Goal: Information Seeking & Learning: Learn about a topic

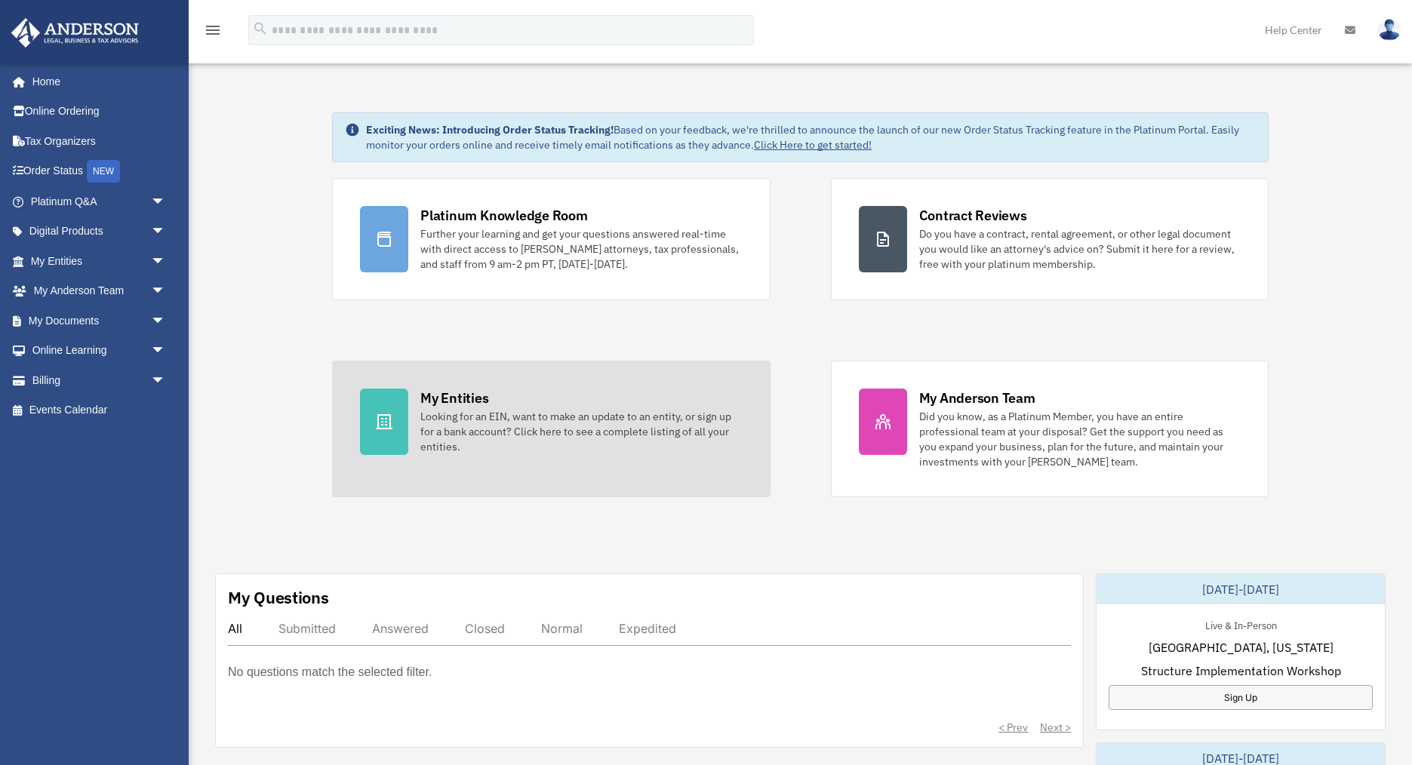
click at [480, 418] on div "Looking for an EIN, want to make an update to an entity, or sign up for a bank …" at bounding box center [581, 431] width 322 height 45
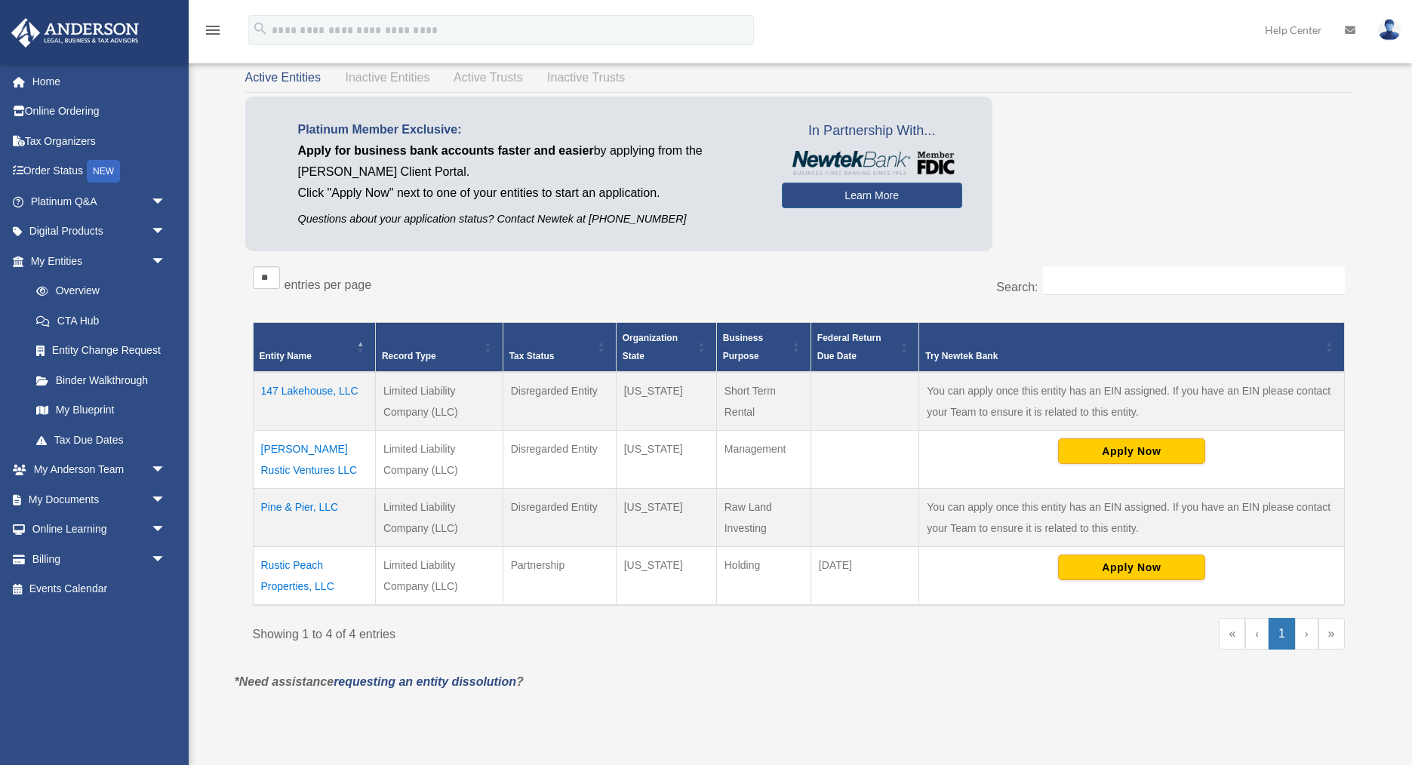
scroll to position [72, 0]
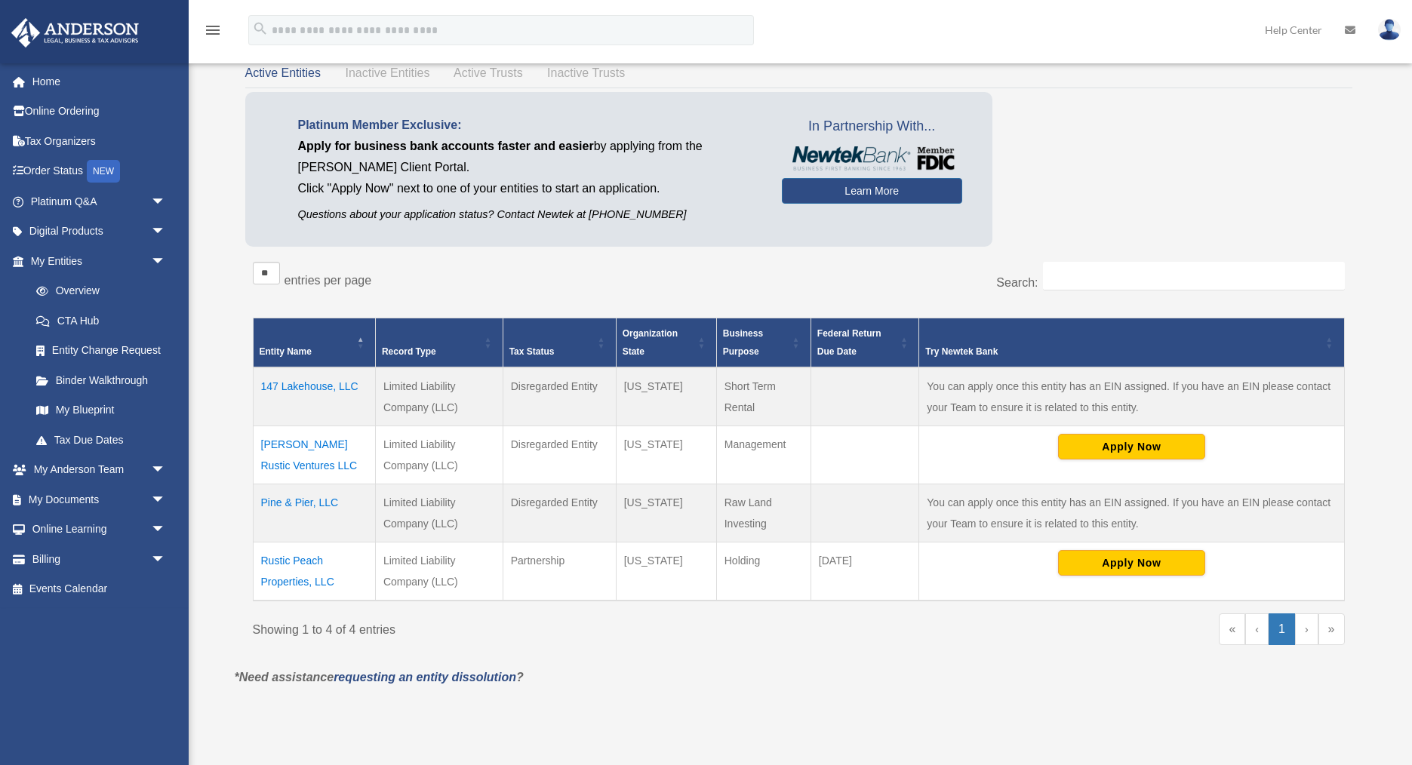
click at [277, 565] on td "Rustic Peach Properties, LLC" at bounding box center [314, 571] width 122 height 59
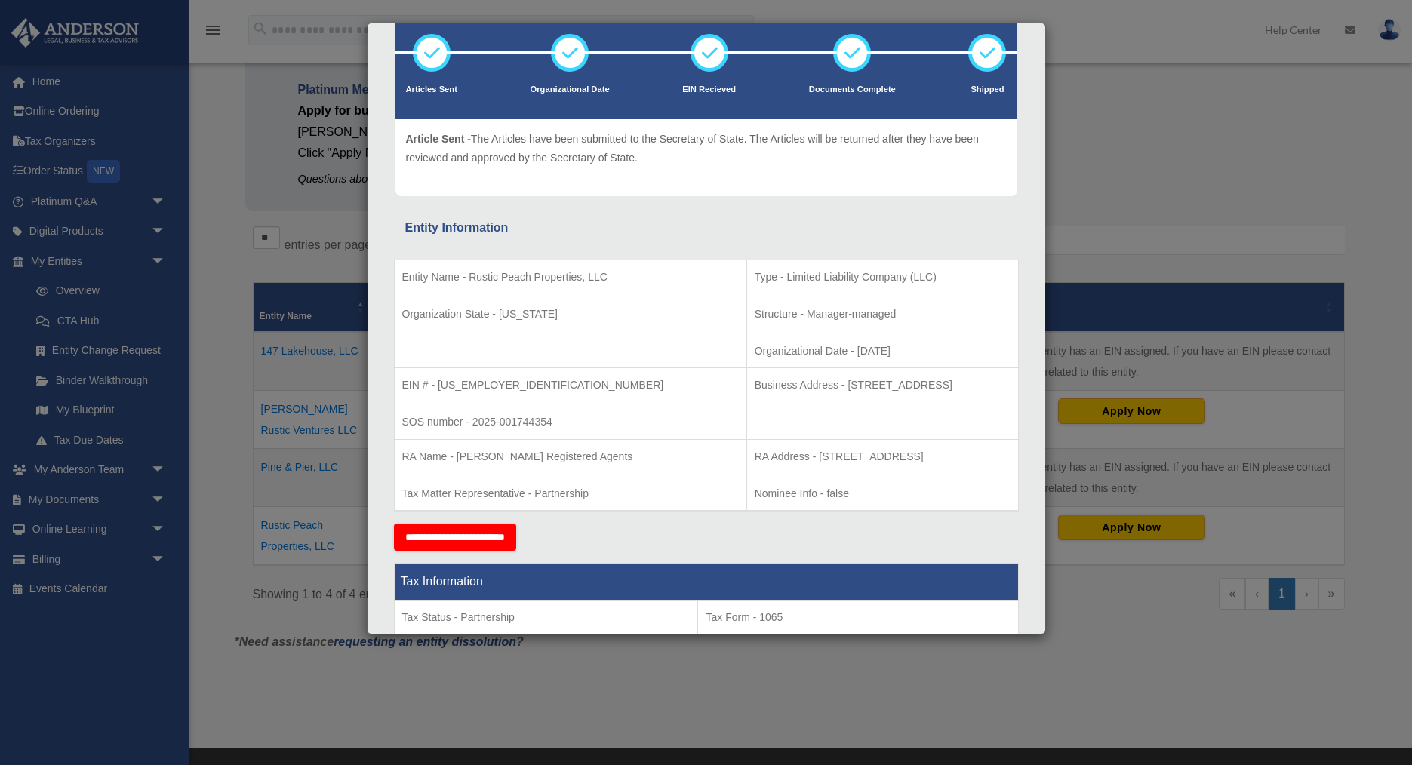
scroll to position [0, 0]
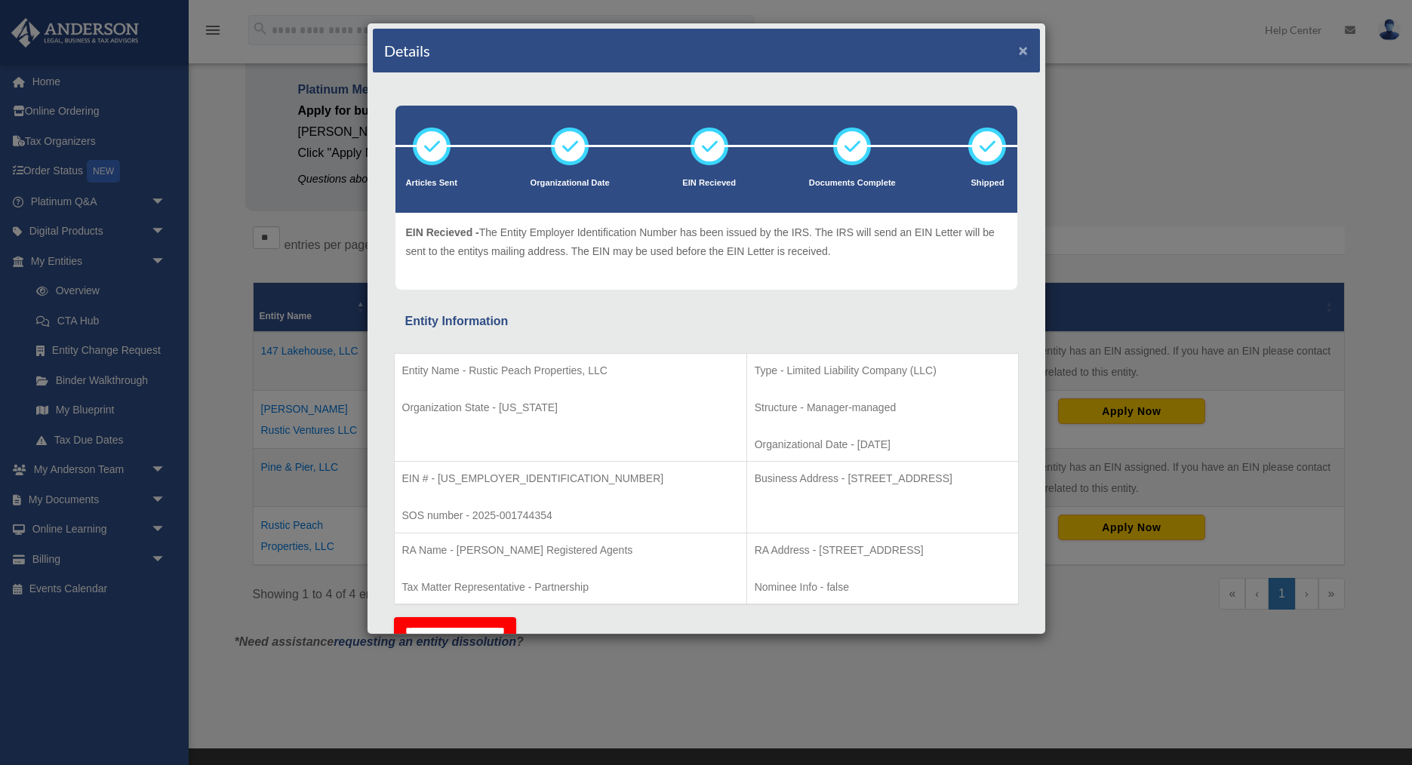
click at [1026, 54] on button "×" at bounding box center [1024, 50] width 10 height 16
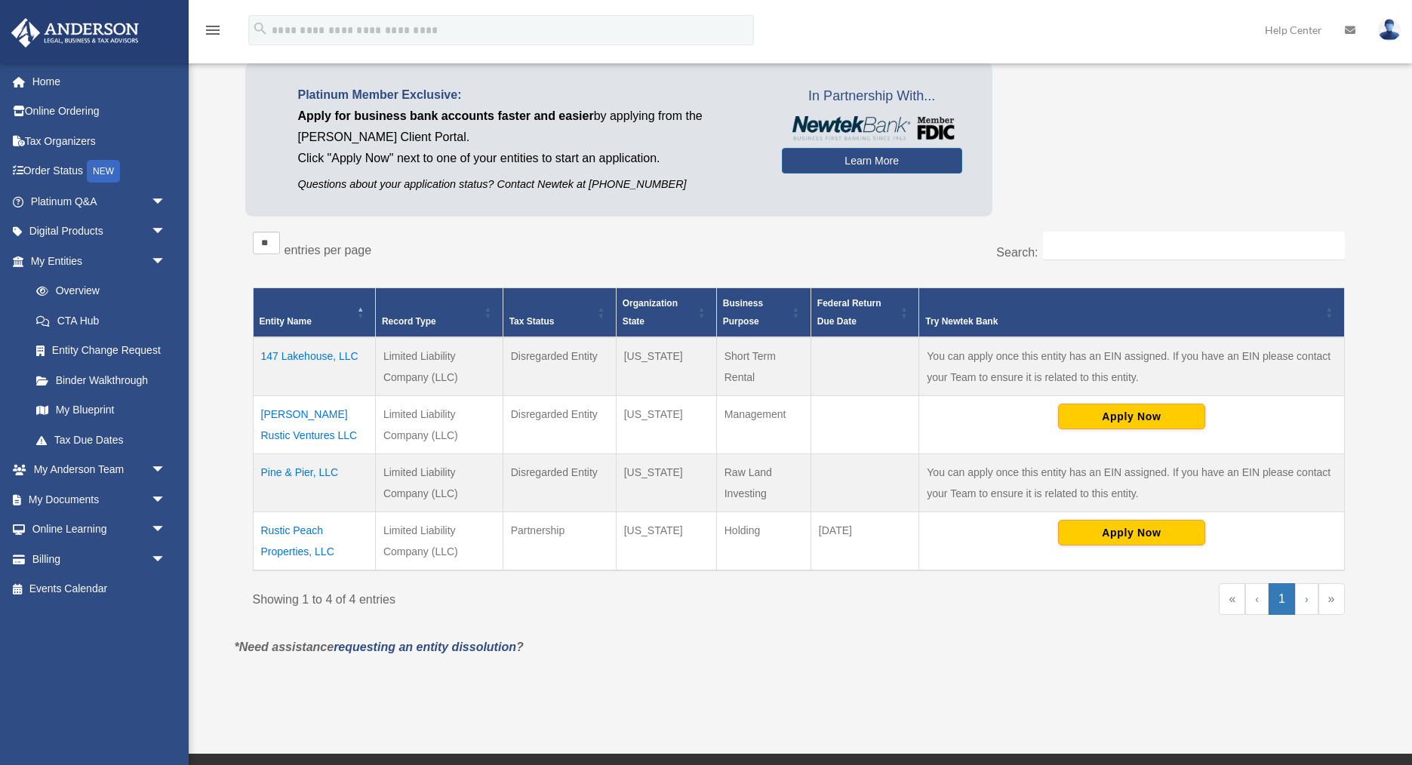
click at [280, 436] on td "Moore Rustic Ventures LLC" at bounding box center [314, 425] width 122 height 58
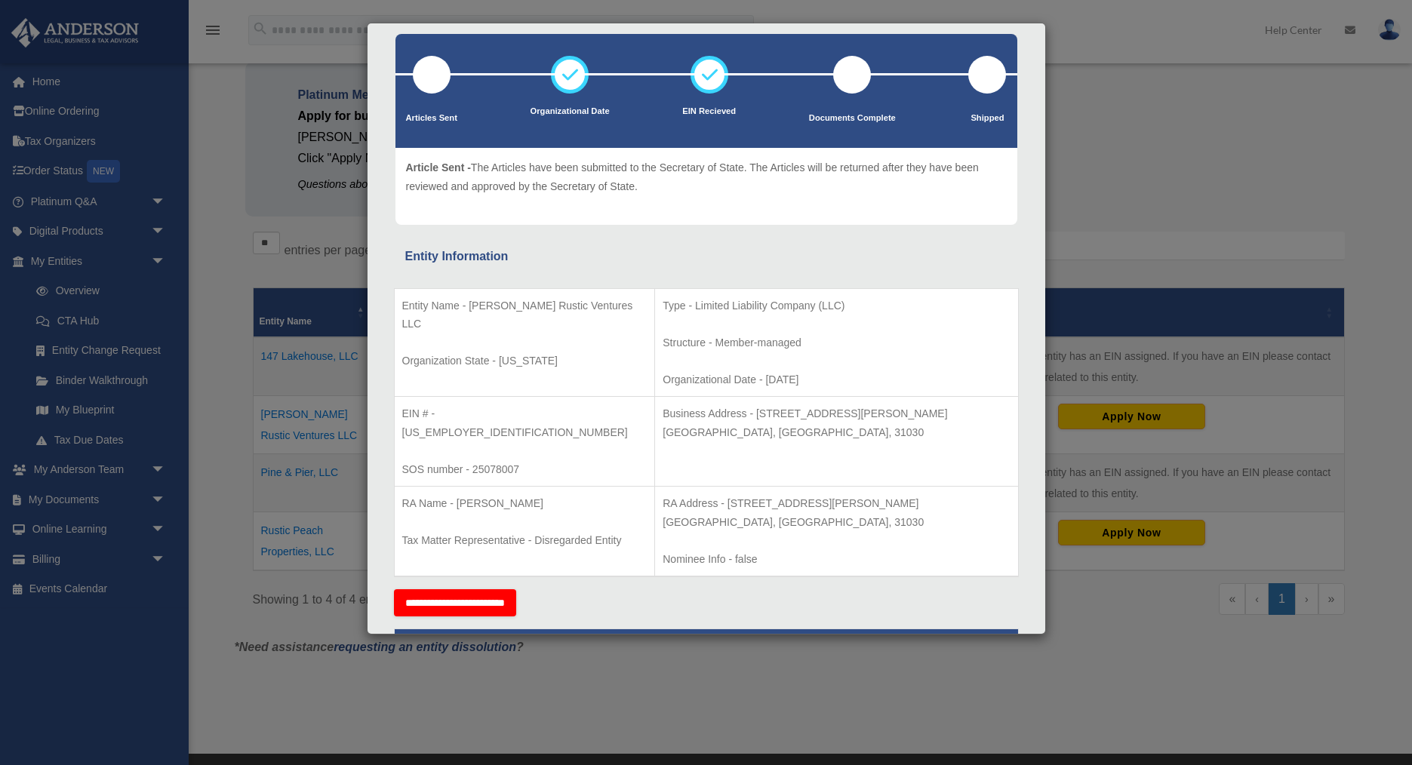
scroll to position [0, 0]
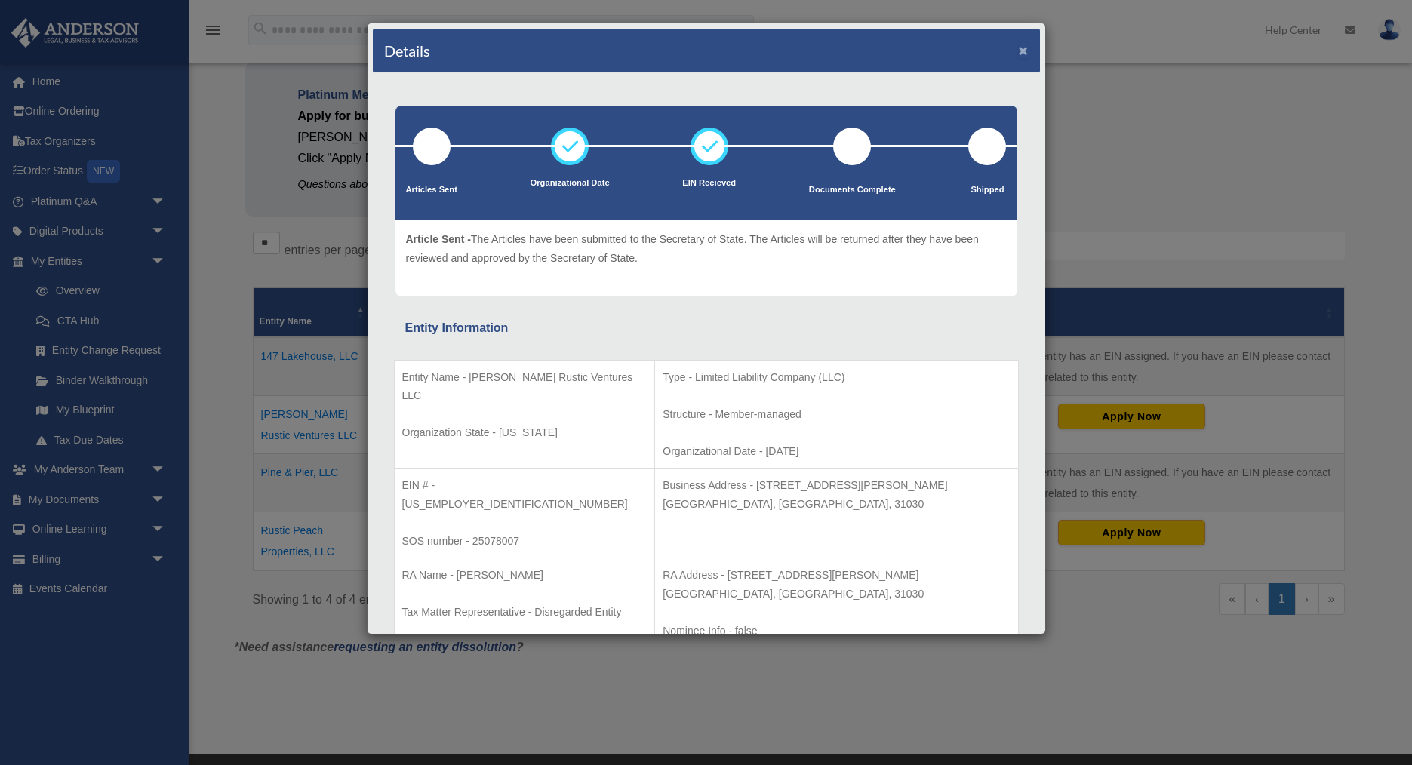
click at [1024, 51] on button "×" at bounding box center [1024, 50] width 10 height 16
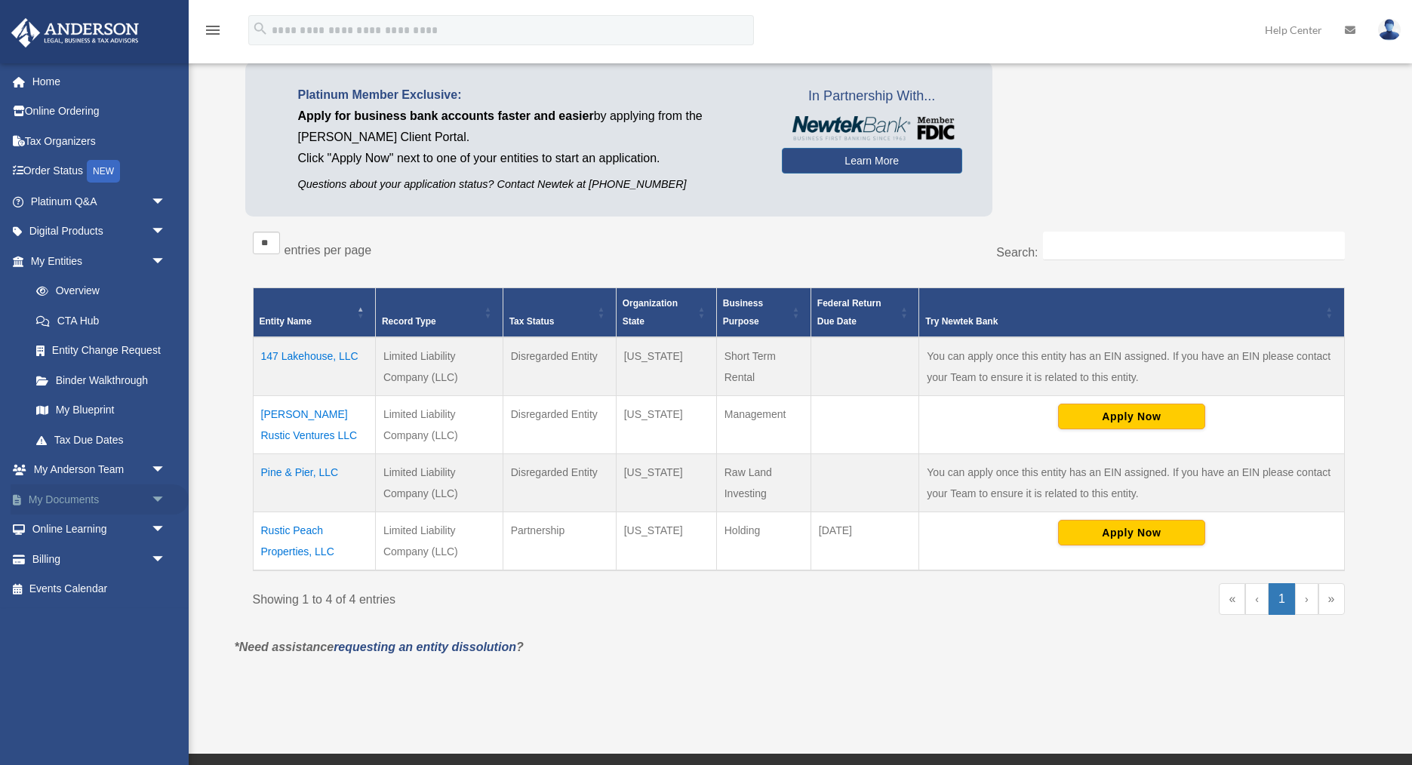
click at [160, 498] on span "arrow_drop_down" at bounding box center [166, 500] width 30 height 31
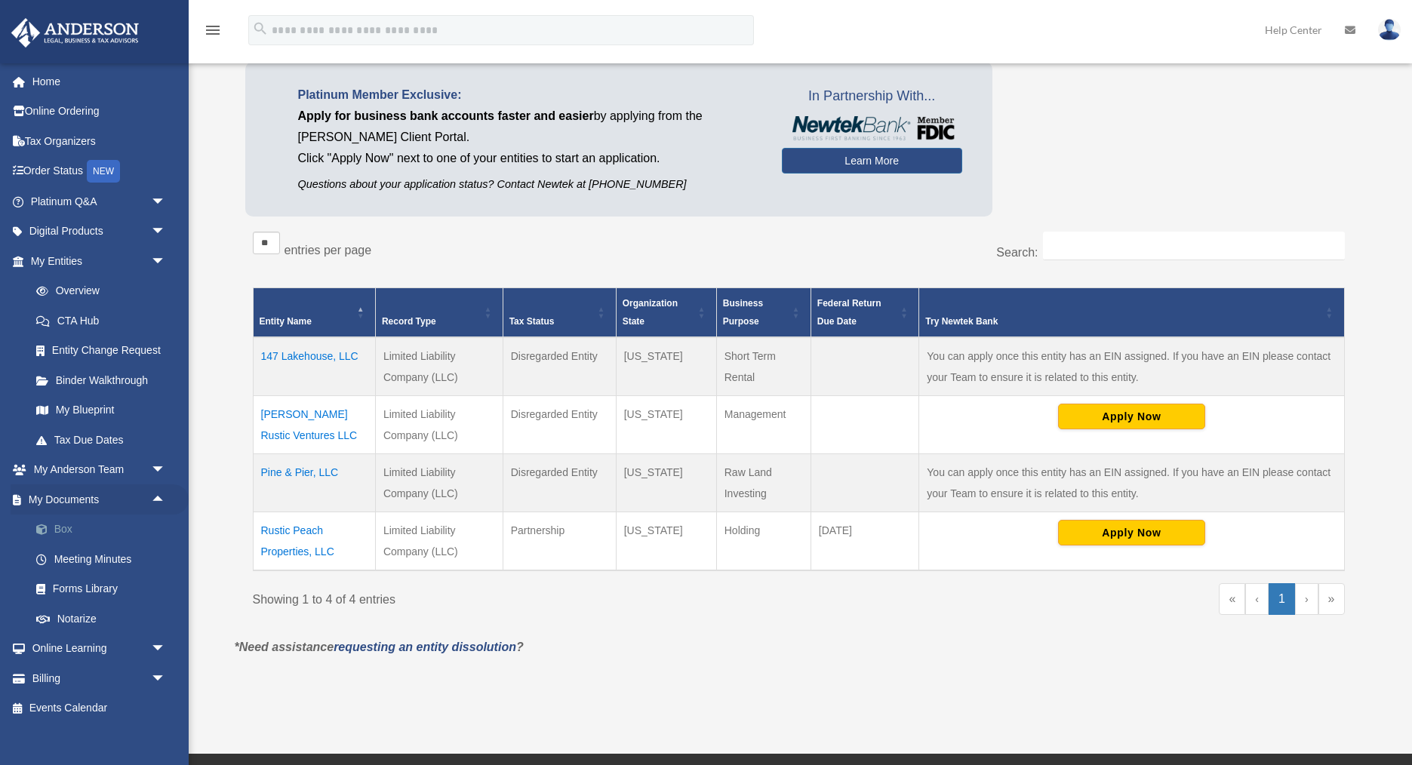
click at [67, 534] on link "Box" at bounding box center [105, 530] width 168 height 30
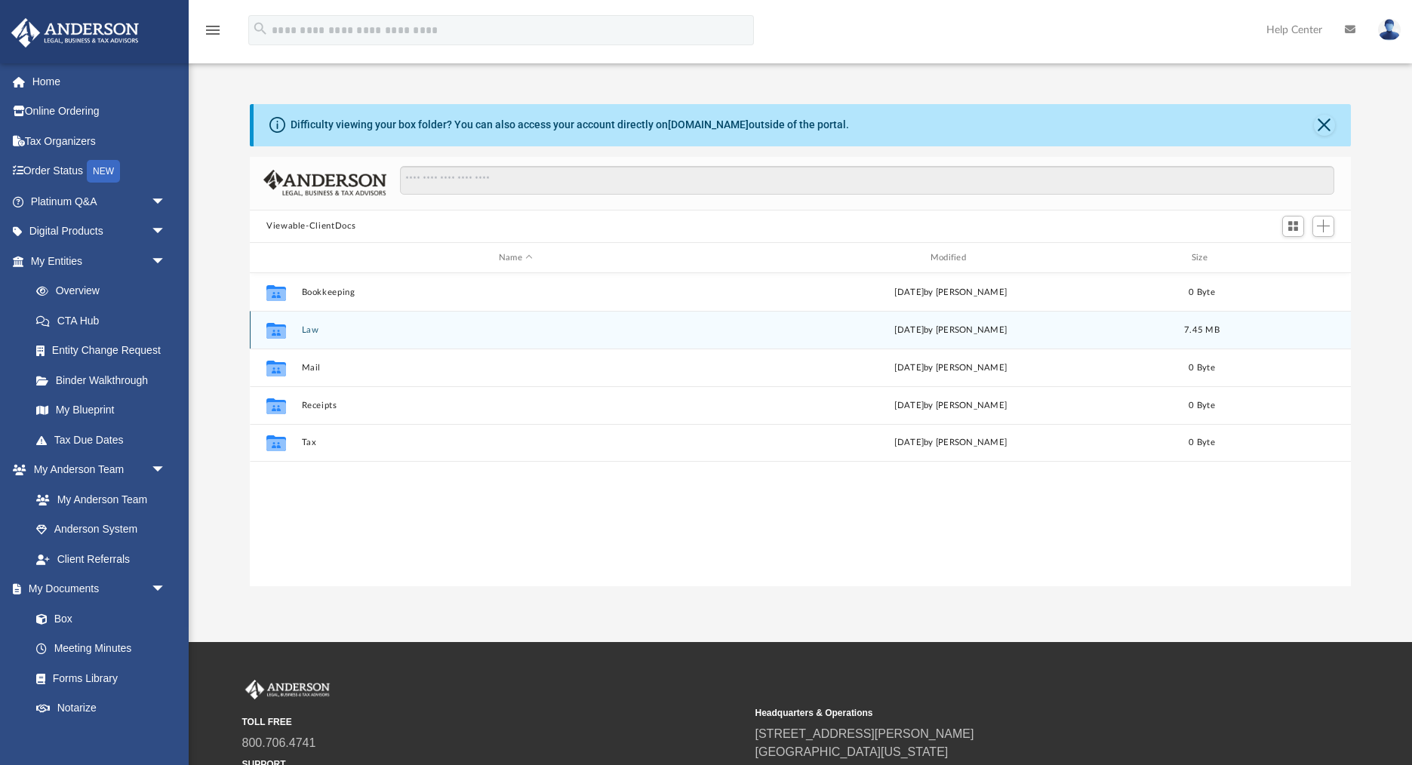
scroll to position [343, 1101]
click at [902, 334] on div "Mon Sep 8 2025 by Shaquina Williams" at bounding box center [951, 331] width 429 height 14
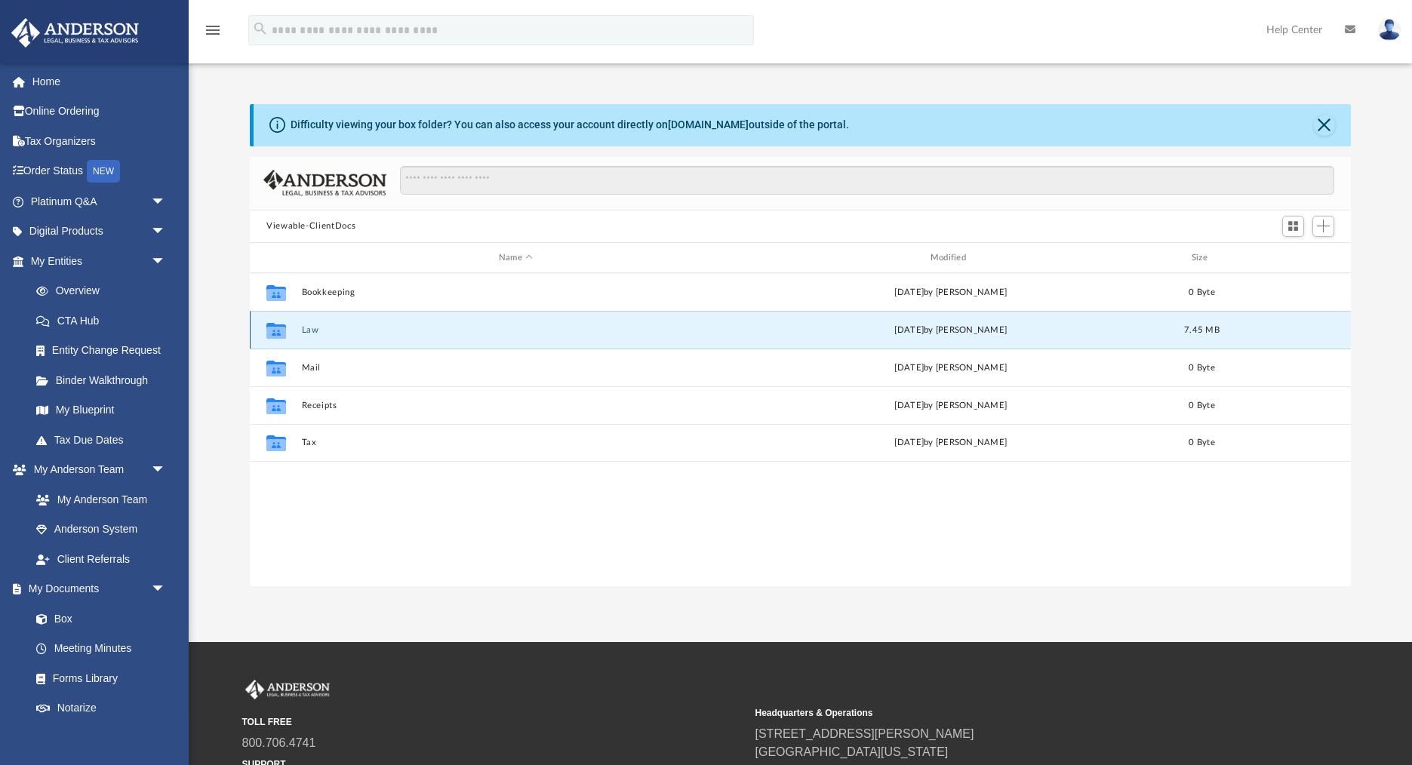
click at [316, 333] on button "Law" at bounding box center [516, 330] width 429 height 10
drag, startPoint x: 360, startPoint y: 331, endPoint x: 392, endPoint y: 325, distance: 32.4
click at [360, 331] on button "Moore Rustic Ventures LLC (client formed)" at bounding box center [516, 330] width 429 height 10
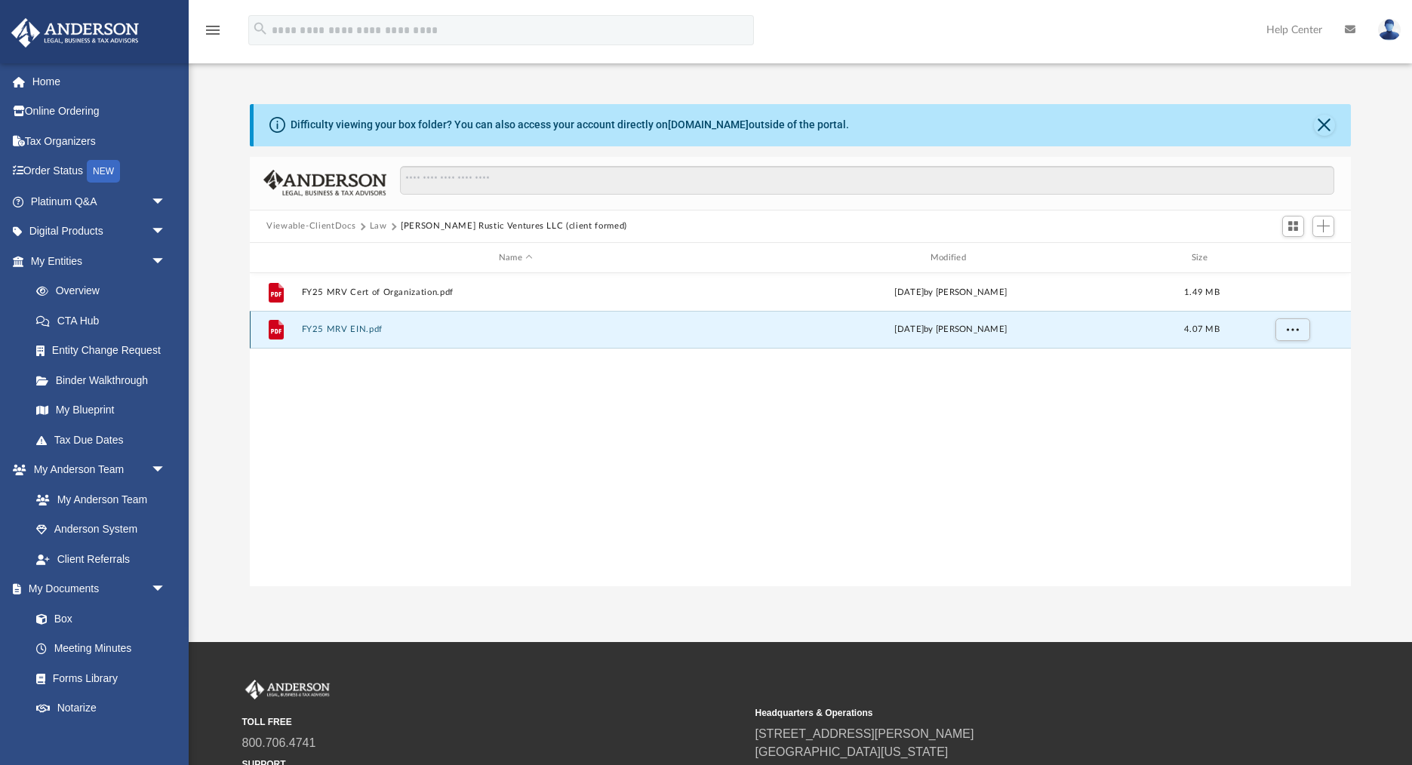
click at [342, 331] on button "FY25 MRV EIN.pdf" at bounding box center [516, 330] width 429 height 10
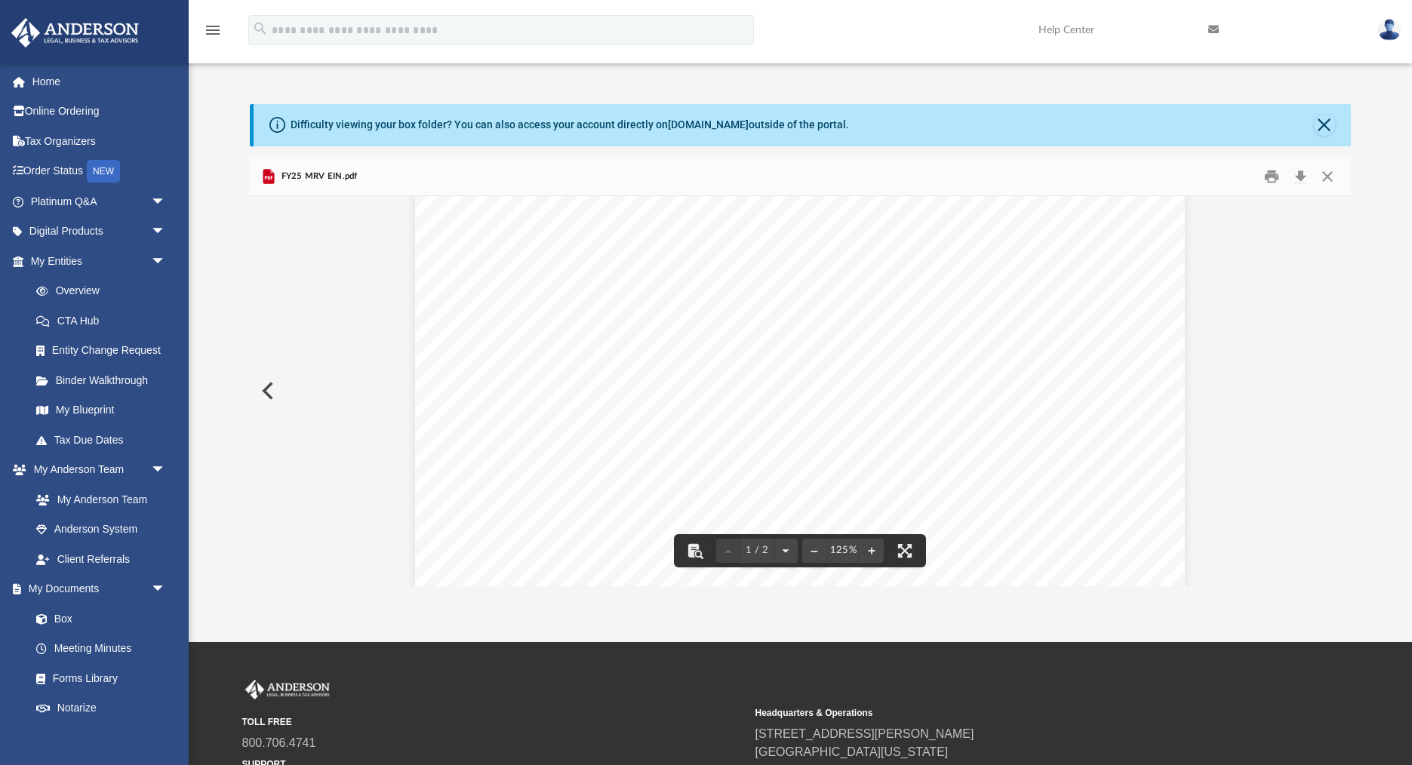
scroll to position [0, 0]
click at [1320, 122] on button "Close" at bounding box center [1324, 125] width 21 height 21
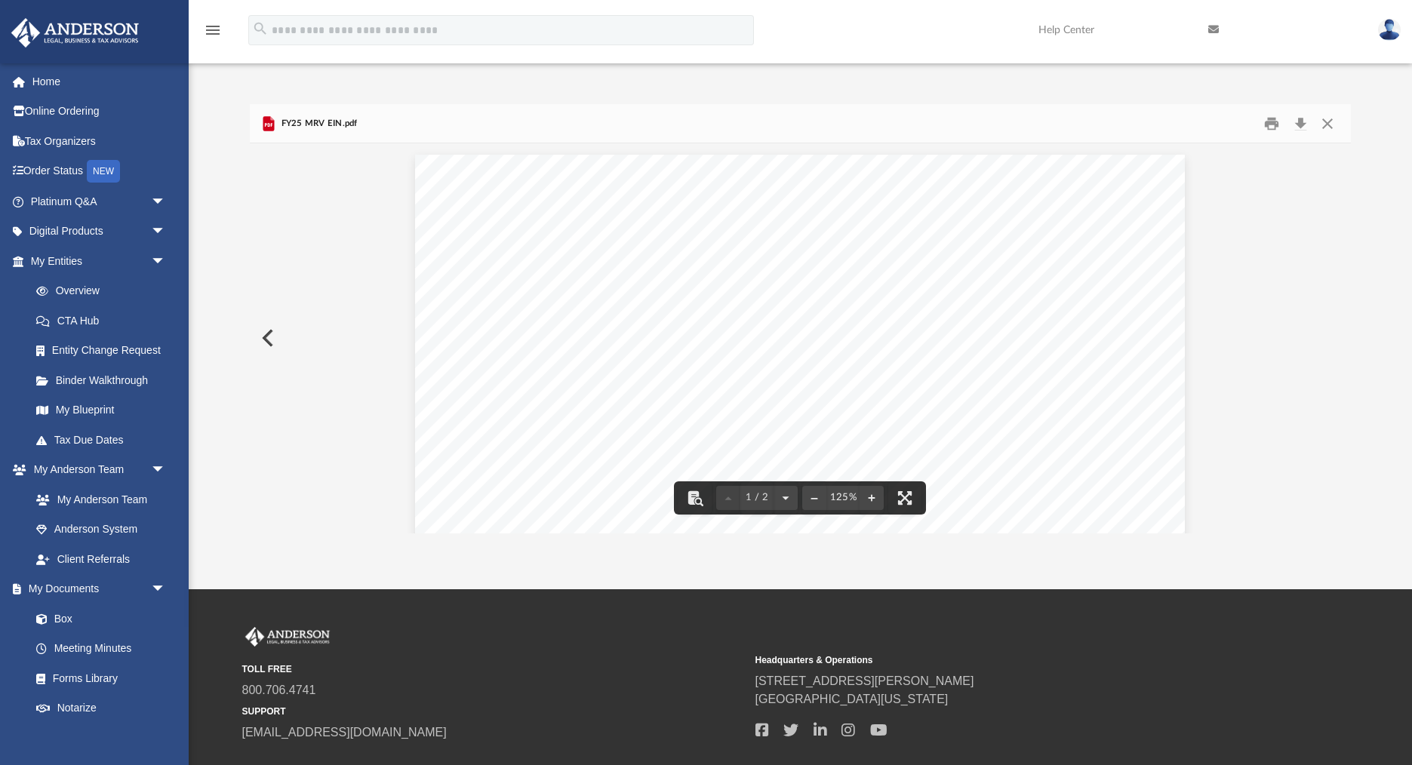
click at [265, 337] on button "Preview" at bounding box center [266, 338] width 33 height 42
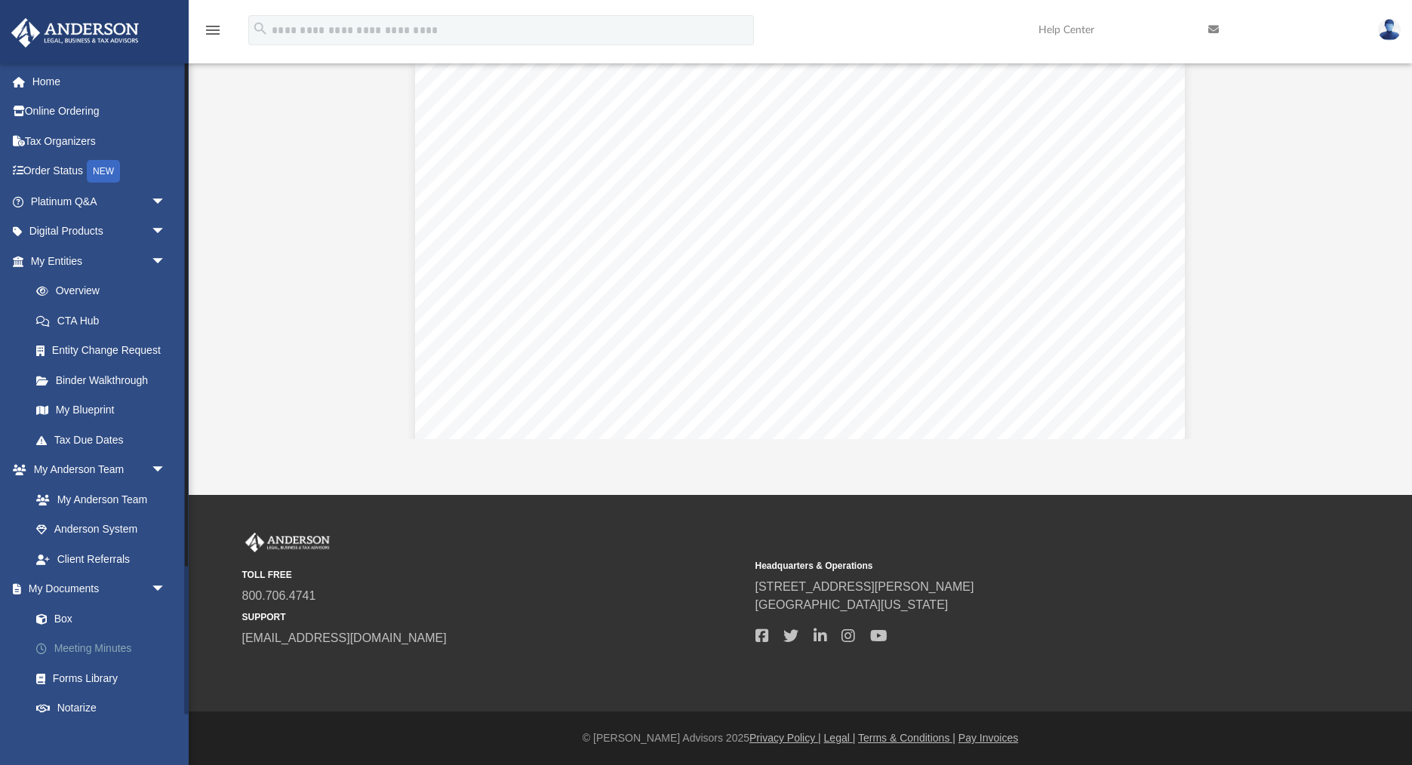
click at [75, 655] on link "Meeting Minutes" at bounding box center [105, 649] width 168 height 30
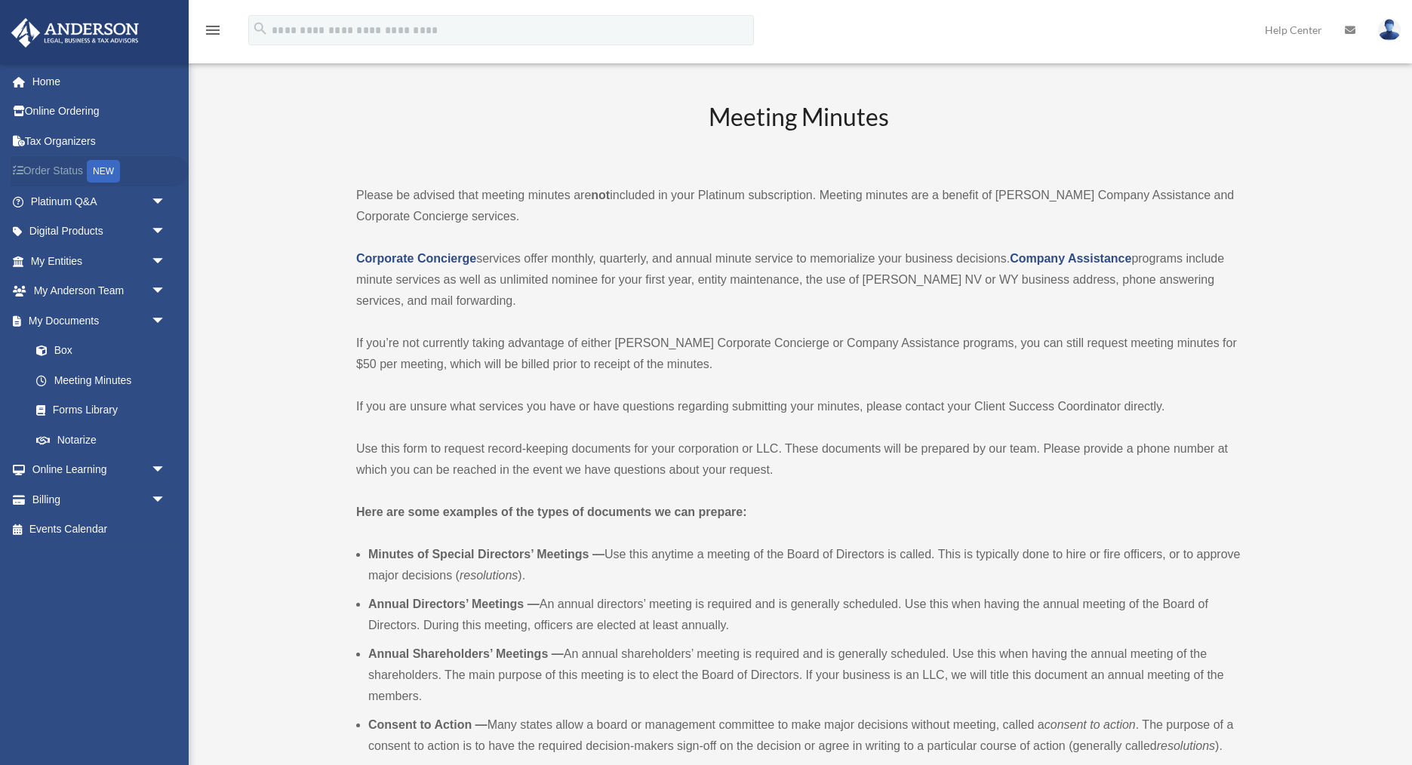
click at [48, 172] on link "Order Status NEW" at bounding box center [100, 171] width 178 height 31
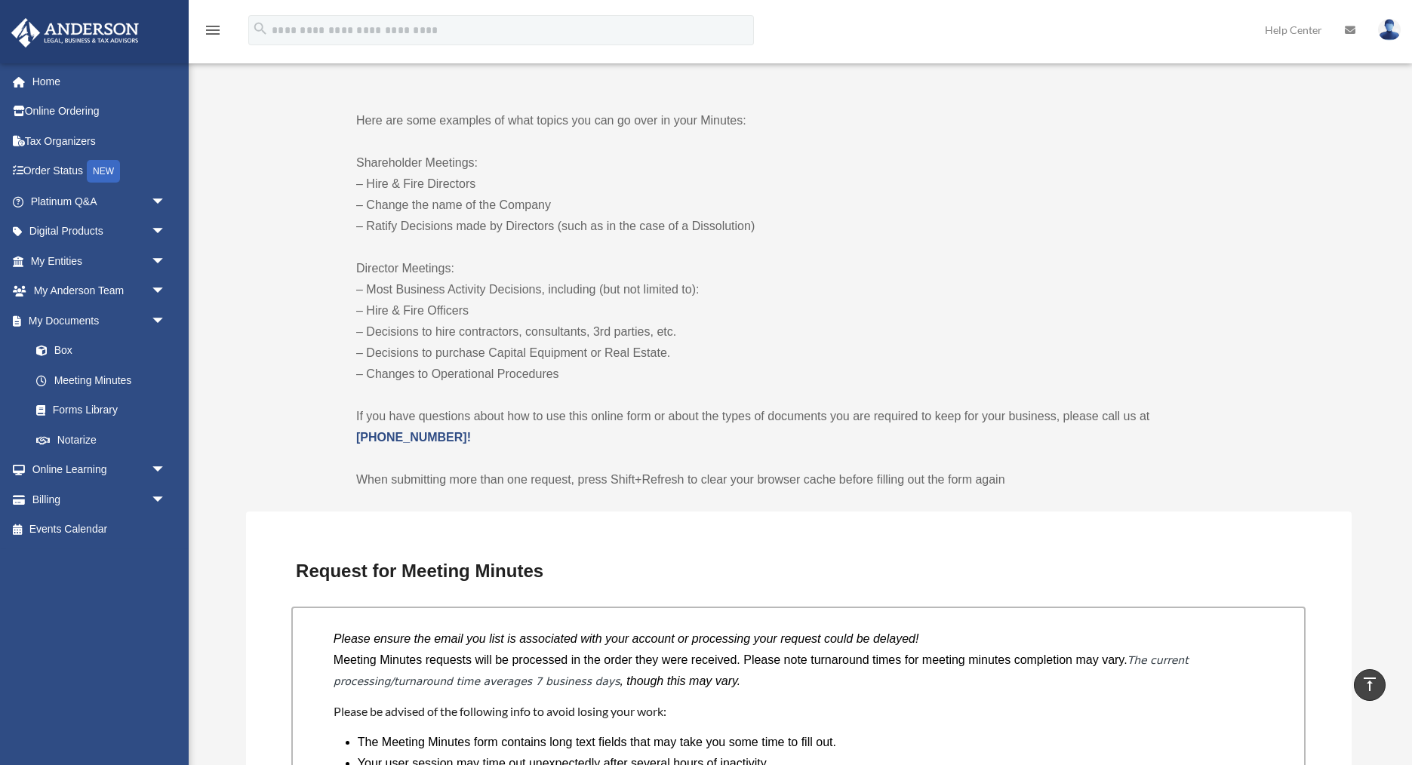
scroll to position [700, 0]
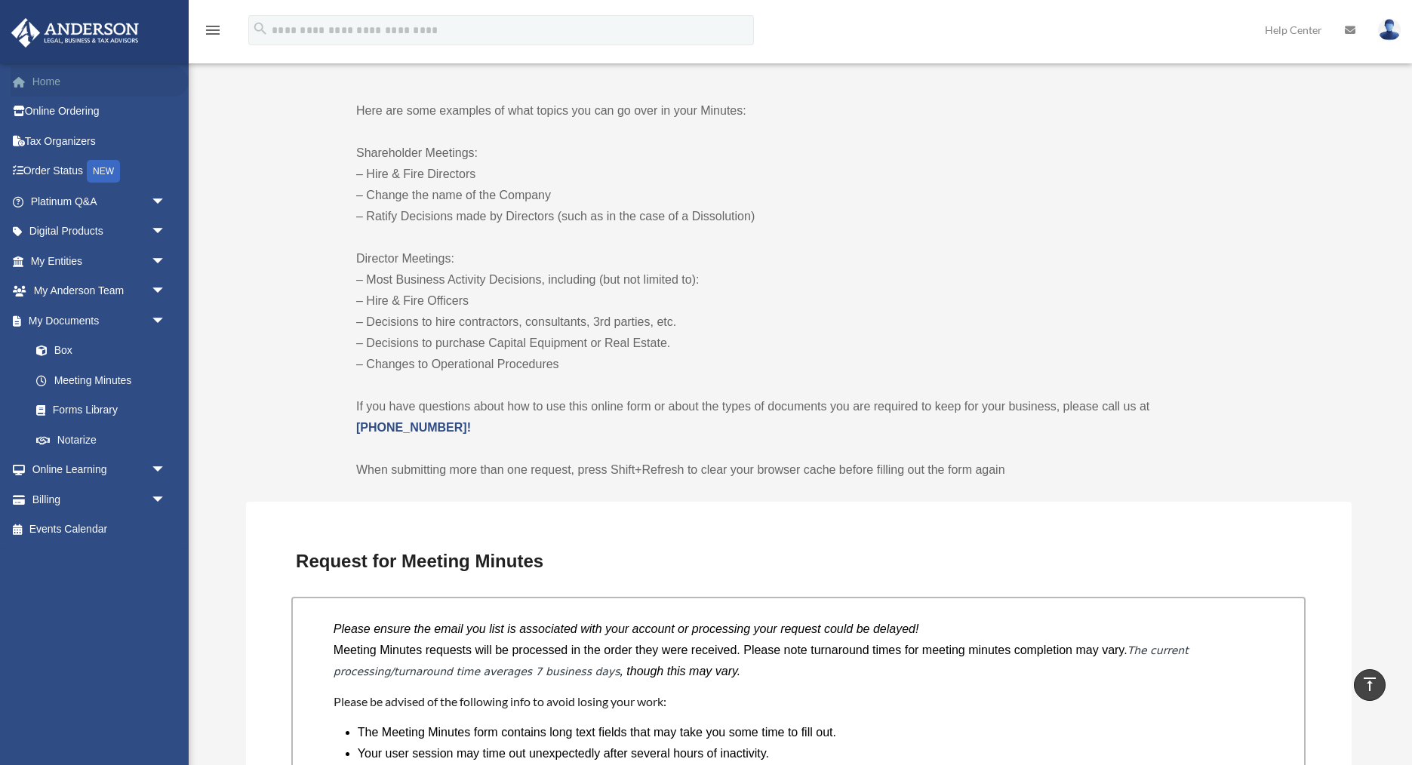
click at [51, 82] on link "Home" at bounding box center [100, 81] width 178 height 30
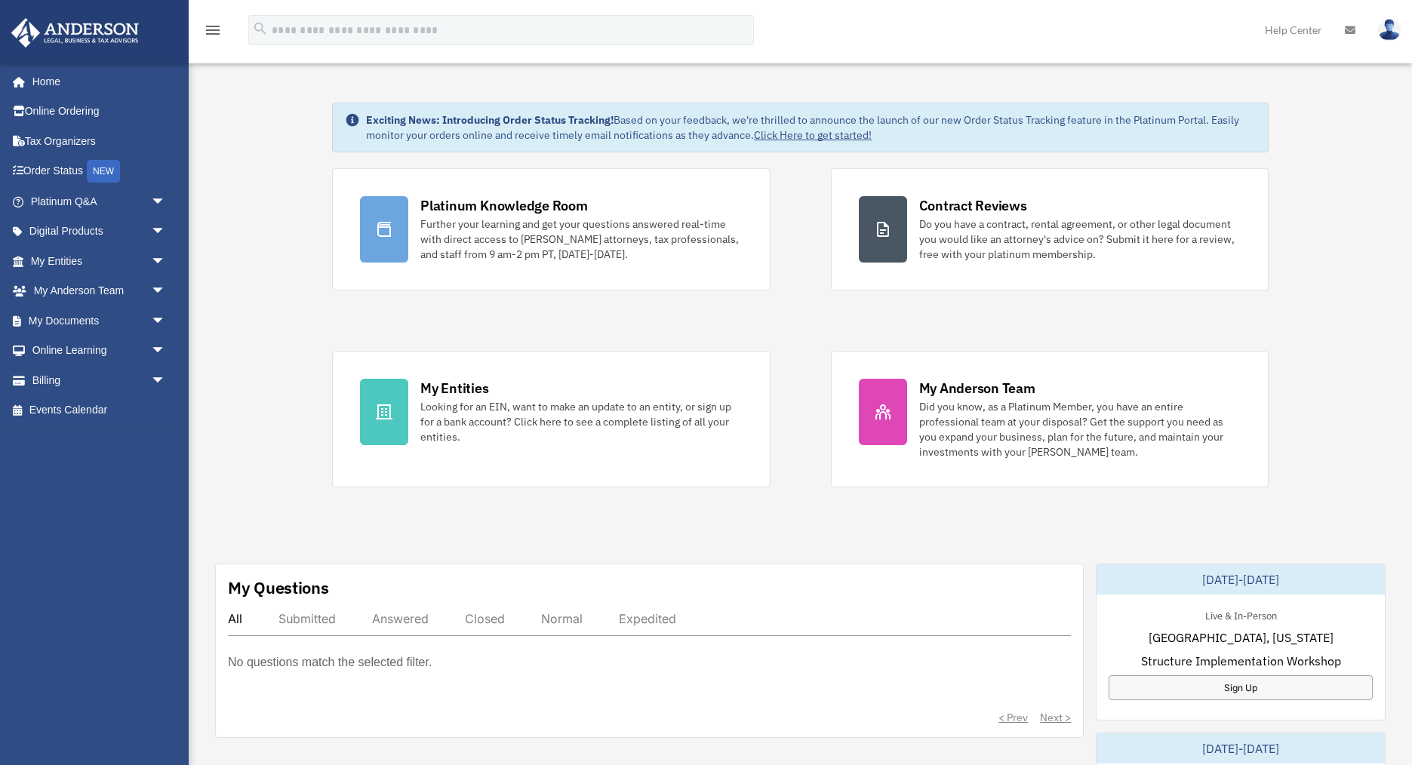
scroll to position [11, 0]
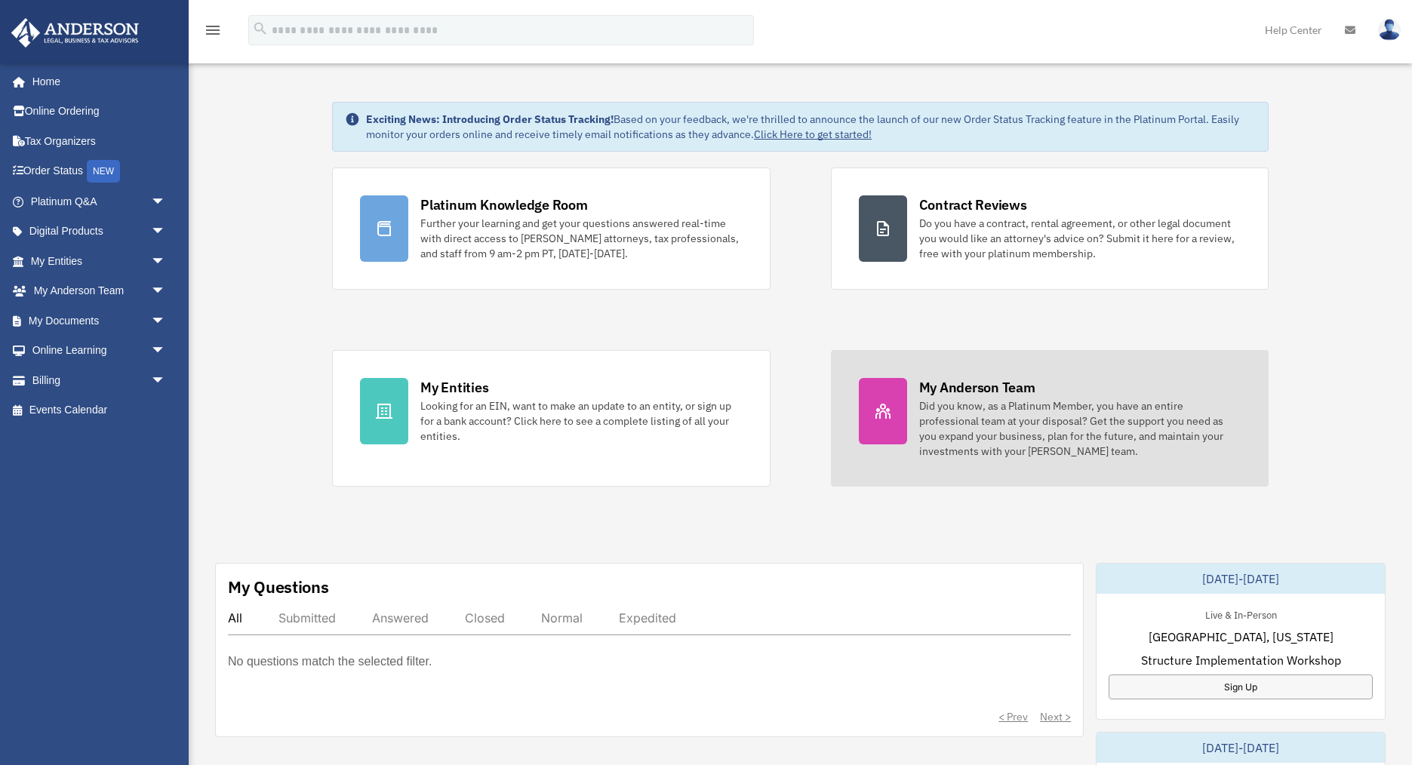
click at [997, 420] on div "Did you know, as a Platinum Member, you have an entire professional team at you…" at bounding box center [1080, 429] width 322 height 60
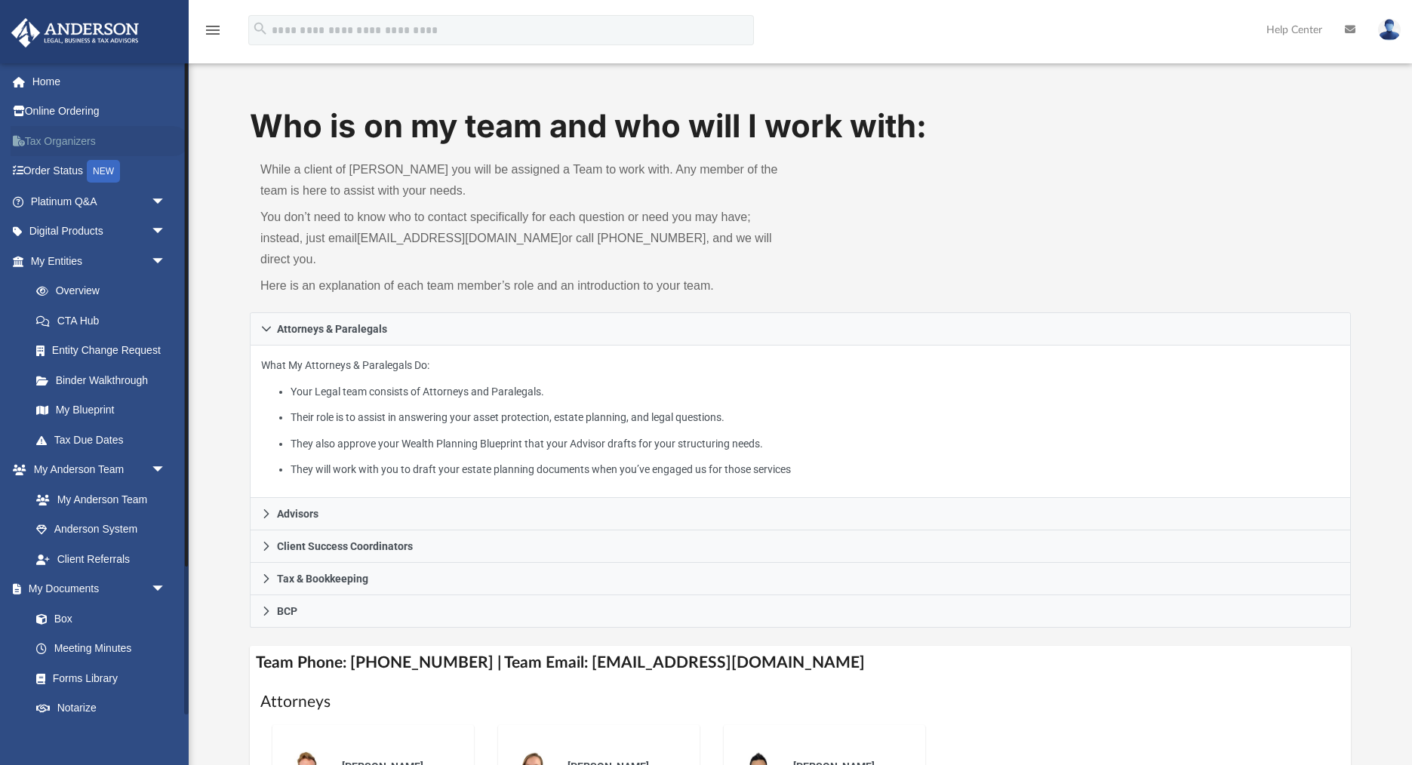
click at [80, 138] on link "Tax Organizers" at bounding box center [100, 141] width 178 height 30
